Goal: Task Accomplishment & Management: Manage account settings

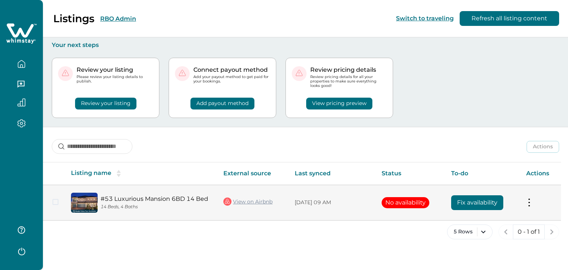
click at [470, 199] on button "Fix availability" at bounding box center [477, 202] width 52 height 15
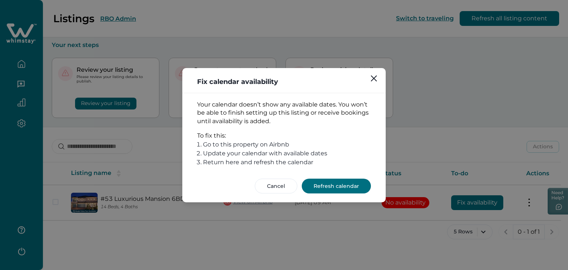
click at [333, 182] on button "Refresh calendar" at bounding box center [336, 186] width 69 height 15
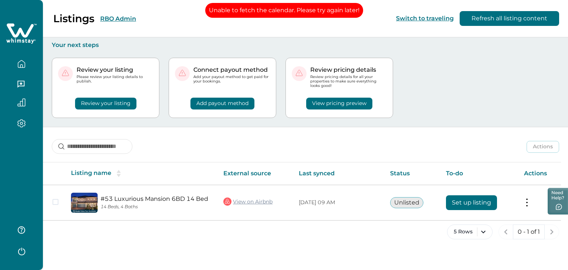
click at [111, 16] on button "RBO Admin" at bounding box center [118, 18] width 36 height 7
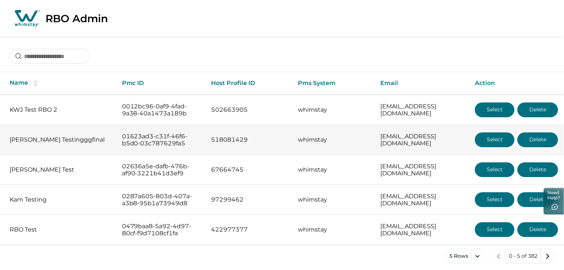
click at [486, 140] on button "Select" at bounding box center [495, 139] width 40 height 15
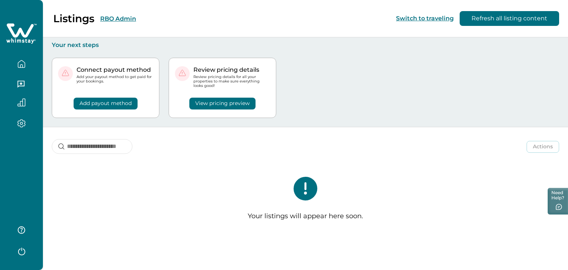
click at [117, 22] on button "RBO Admin" at bounding box center [118, 18] width 36 height 7
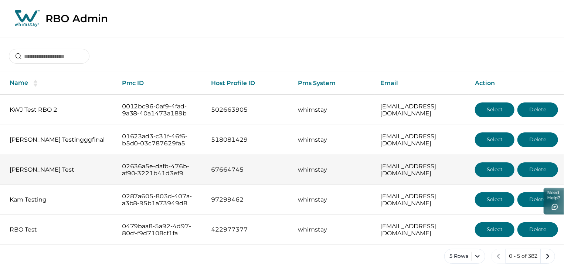
scroll to position [18, 0]
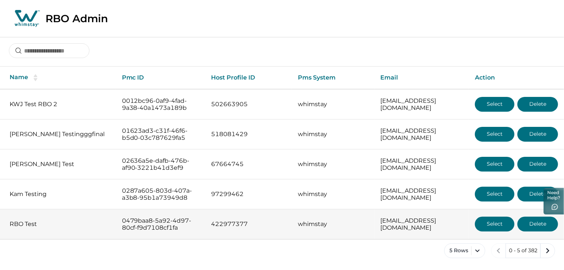
click at [495, 221] on button "Select" at bounding box center [495, 224] width 40 height 15
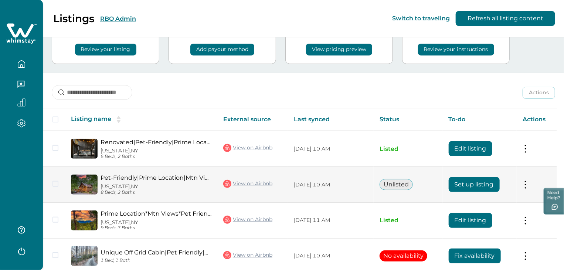
scroll to position [55, 0]
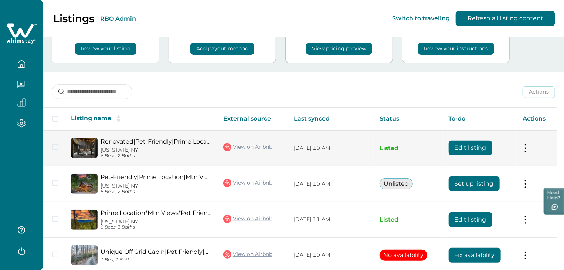
click at [476, 147] on button "Edit listing" at bounding box center [471, 148] width 44 height 15
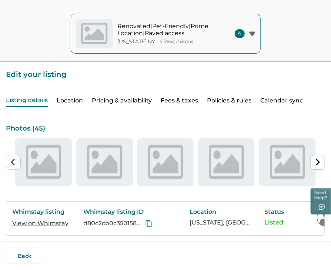
type input "**"
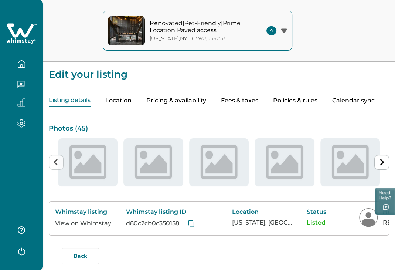
click at [174, 105] on button "Pricing & availability" at bounding box center [176, 100] width 60 height 13
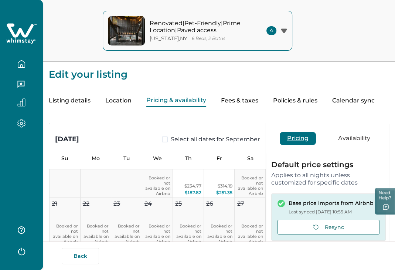
scroll to position [116, 0]
